Goal: Task Accomplishment & Management: Manage account settings

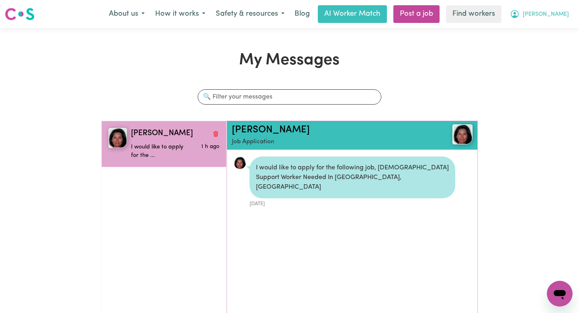
scroll to position [5, 0]
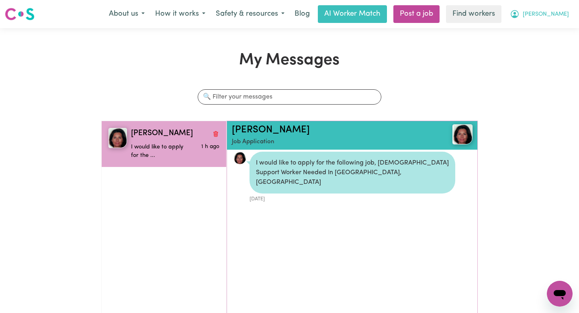
click at [553, 18] on span "[PERSON_NAME]" at bounding box center [546, 14] width 46 height 9
click at [552, 51] on link "Logout" at bounding box center [543, 46] width 64 height 15
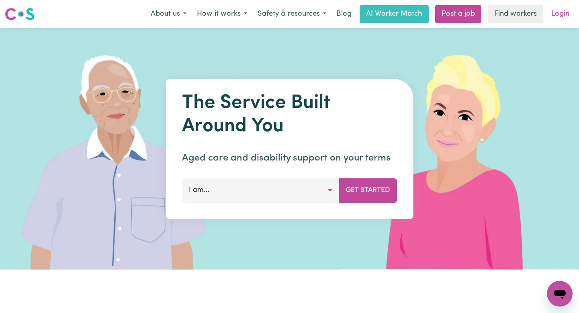
click at [556, 19] on link "Login" at bounding box center [561, 14] width 28 height 18
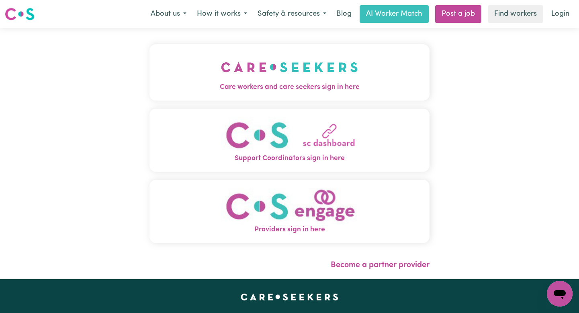
click at [313, 66] on button "Care workers and care seekers sign in here" at bounding box center [290, 72] width 280 height 56
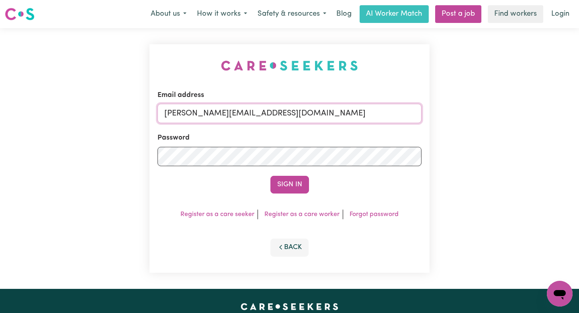
click at [379, 115] on input "[PERSON_NAME][EMAIL_ADDRESS][DOMAIN_NAME]" at bounding box center [290, 113] width 264 height 19
click at [363, 113] on input "[PERSON_NAME][EMAIL_ADDRESS][DOMAIN_NAME]" at bounding box center [290, 113] width 264 height 19
click at [256, 107] on input "[PERSON_NAME][EMAIL_ADDRESS][DOMAIN_NAME]" at bounding box center [290, 113] width 264 height 19
click at [355, 110] on input "[PERSON_NAME][EMAIL_ADDRESS][DOMAIN_NAME]" at bounding box center [290, 113] width 264 height 19
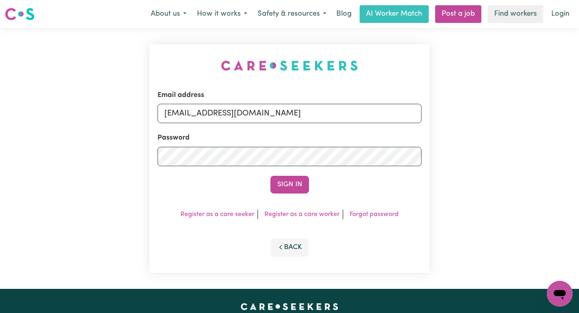
drag, startPoint x: 345, startPoint y: 113, endPoint x: 205, endPoint y: 113, distance: 139.1
click at [205, 113] on input "[EMAIL_ADDRESS][DOMAIN_NAME]" at bounding box center [290, 113] width 264 height 19
type input "[EMAIL_ADDRESS][DOMAIN_NAME]"
click at [271, 176] on button "Sign In" at bounding box center [290, 185] width 39 height 18
